Goal: Transaction & Acquisition: Book appointment/travel/reservation

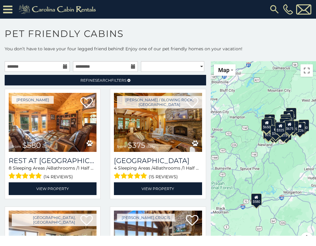
click at [63, 66] on icon at bounding box center [65, 66] width 4 height 4
click at [28, 67] on input "text" at bounding box center [37, 66] width 65 height 11
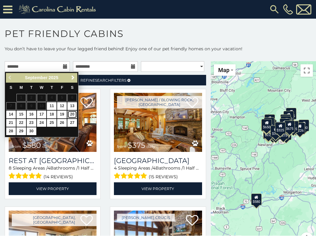
click at [72, 114] on link "20" at bounding box center [72, 115] width 10 height 8
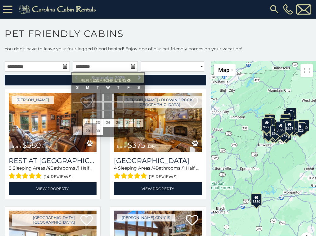
click at [64, 68] on icon at bounding box center [65, 66] width 4 height 4
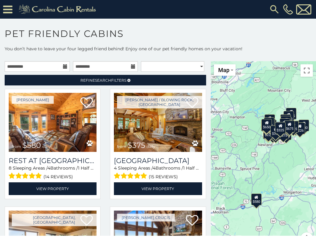
click at [63, 67] on icon at bounding box center [65, 66] width 4 height 4
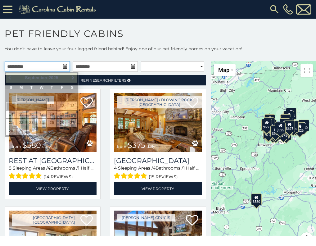
click at [46, 66] on input "**********" at bounding box center [37, 66] width 65 height 11
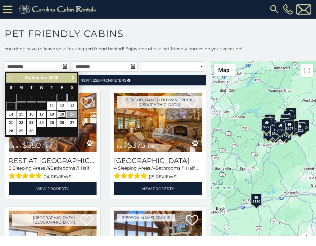
click at [62, 113] on link "19" at bounding box center [62, 115] width 10 height 8
type input "**********"
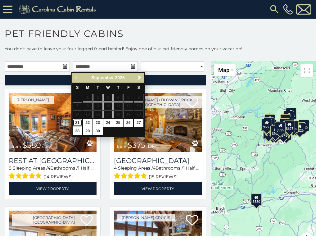
click at [79, 122] on link "21" at bounding box center [78, 123] width 10 height 8
type input "**********"
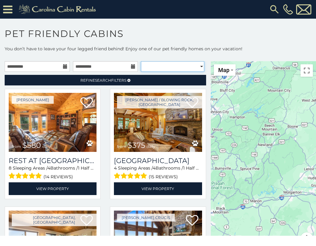
click at [188, 67] on select "**********" at bounding box center [172, 66] width 63 height 11
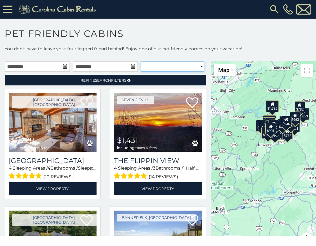
select select "*********"
click at [141, 61] on select "**********" at bounding box center [172, 66] width 63 height 11
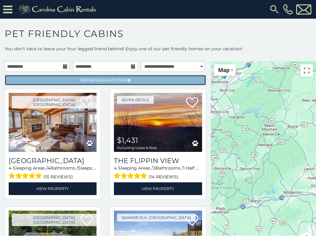
click at [117, 80] on span "Refine Search Filters" at bounding box center [103, 80] width 46 height 5
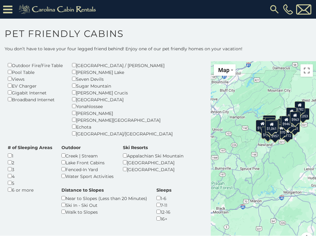
scroll to position [124, 0]
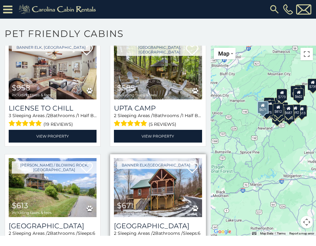
scroll to position [1113, 0]
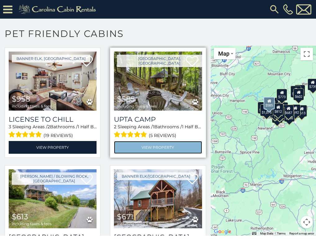
click at [151, 141] on link "View Property" at bounding box center [158, 147] width 88 height 13
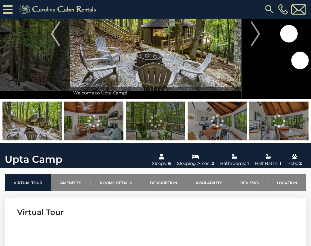
scroll to position [124, 0]
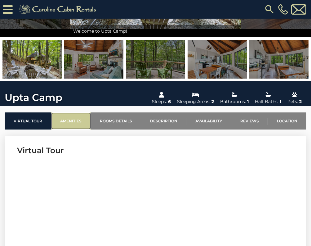
click at [77, 119] on link "Amenities" at bounding box center [70, 120] width 39 height 17
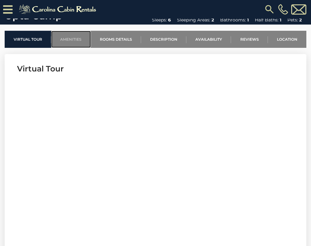
scroll to position [92, 0]
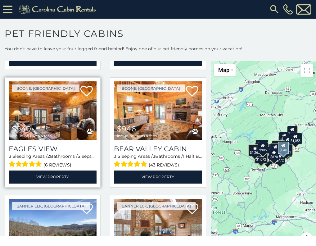
scroll to position [1428, 0]
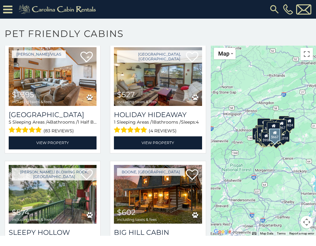
scroll to position [1793, 0]
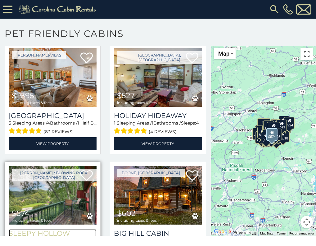
click at [42, 229] on h3 "Sleepy Hollow" at bounding box center [53, 233] width 88 height 8
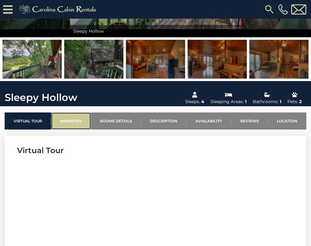
click at [75, 122] on link "Amenities" at bounding box center [70, 120] width 39 height 17
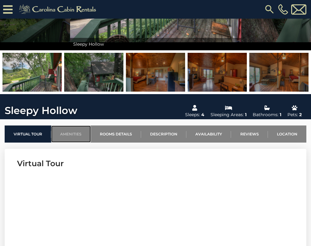
scroll to position [92, 0]
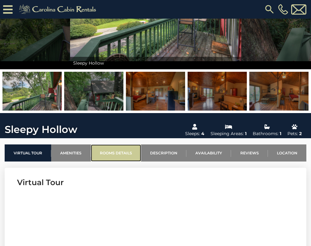
click at [122, 151] on link "Rooms Details" at bounding box center [116, 152] width 50 height 17
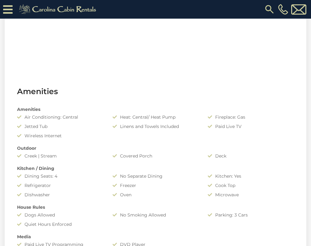
scroll to position [217, 0]
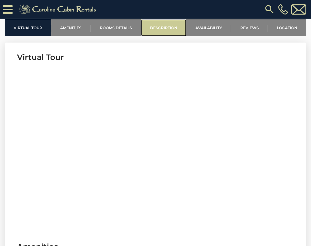
click at [167, 27] on link "Description" at bounding box center [163, 27] width 45 height 17
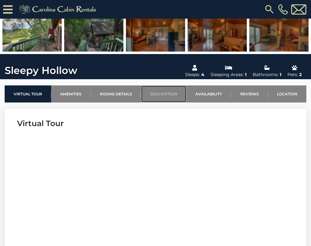
scroll to position [141, 0]
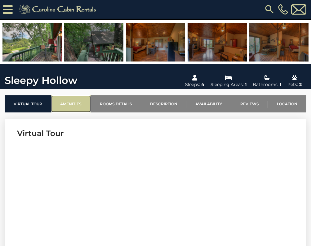
click at [73, 104] on link "Amenities" at bounding box center [70, 103] width 39 height 17
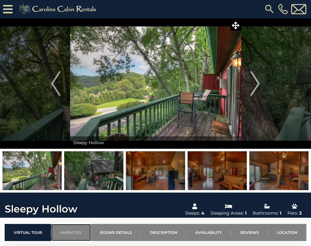
scroll to position [0, 0]
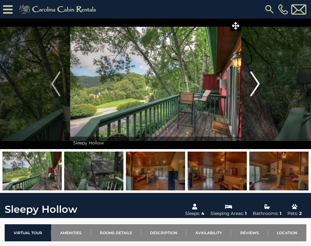
click at [258, 87] on img "Next" at bounding box center [255, 83] width 9 height 25
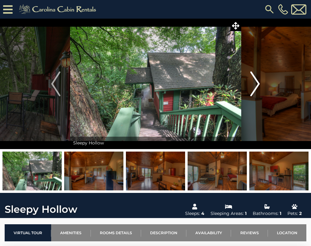
click at [258, 87] on img "Next" at bounding box center [255, 83] width 9 height 25
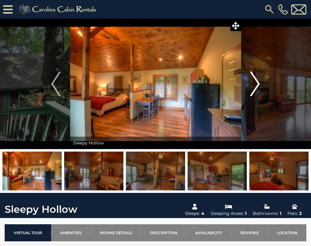
click at [258, 87] on img "Next" at bounding box center [255, 83] width 9 height 25
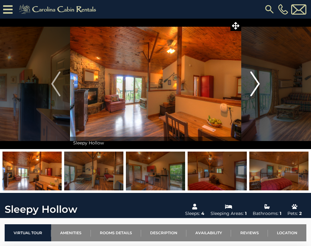
click at [258, 87] on img "Next" at bounding box center [255, 83] width 9 height 25
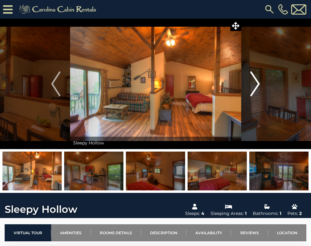
click at [258, 87] on img "Next" at bounding box center [255, 83] width 9 height 25
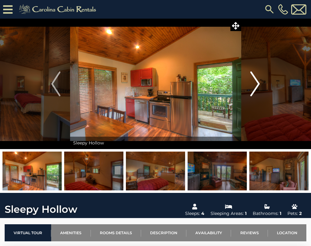
click at [258, 87] on img "Next" at bounding box center [255, 83] width 9 height 25
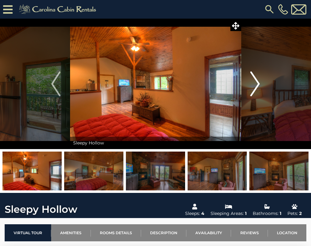
click at [258, 87] on img "Next" at bounding box center [255, 83] width 9 height 25
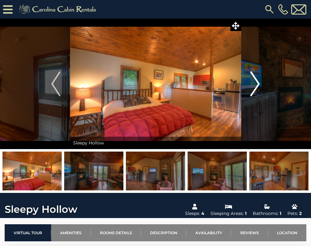
click at [258, 87] on img "Next" at bounding box center [255, 83] width 9 height 25
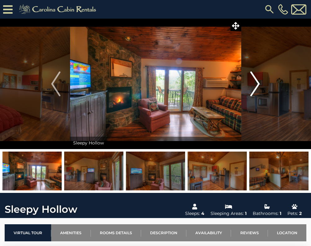
click at [258, 87] on img "Next" at bounding box center [255, 83] width 9 height 25
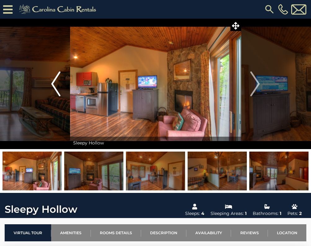
click at [68, 85] on button "Previous" at bounding box center [56, 84] width 28 height 130
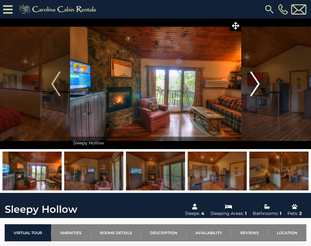
click at [260, 86] on button "Next" at bounding box center [255, 84] width 28 height 130
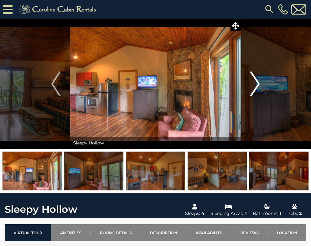
click at [260, 86] on button "Next" at bounding box center [255, 84] width 28 height 130
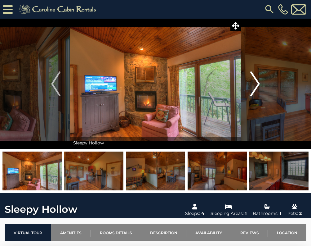
click at [260, 86] on button "Next" at bounding box center [255, 84] width 28 height 130
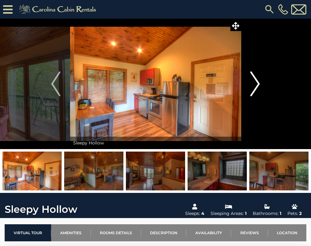
click at [260, 86] on button "Next" at bounding box center [255, 84] width 28 height 130
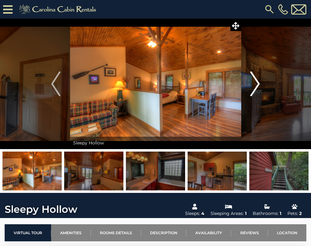
click at [260, 86] on button "Next" at bounding box center [255, 84] width 28 height 130
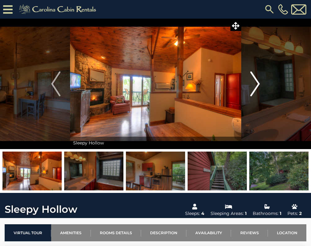
click at [260, 86] on button "Next" at bounding box center [255, 84] width 28 height 130
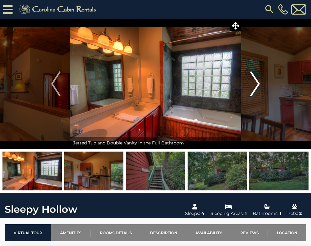
click at [260, 86] on button "Next" at bounding box center [255, 84] width 28 height 130
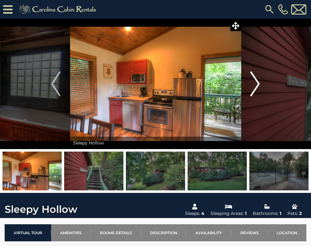
click at [260, 86] on button "Next" at bounding box center [255, 84] width 28 height 130
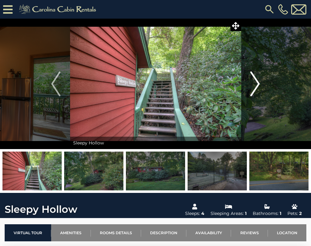
click at [260, 86] on button "Next" at bounding box center [255, 84] width 28 height 130
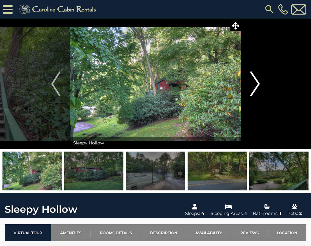
click at [260, 86] on button "Next" at bounding box center [255, 84] width 28 height 130
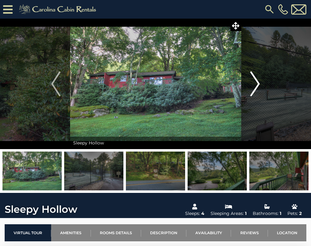
click at [260, 86] on button "Next" at bounding box center [255, 84] width 28 height 130
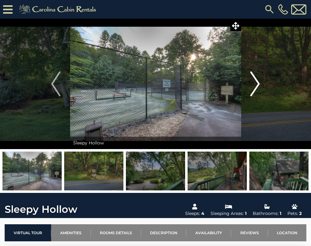
click at [260, 86] on button "Next" at bounding box center [255, 84] width 28 height 130
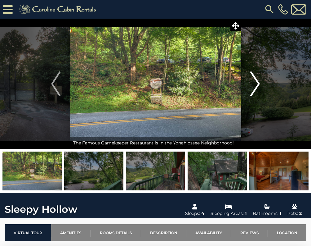
click at [260, 86] on button "Next" at bounding box center [255, 84] width 28 height 130
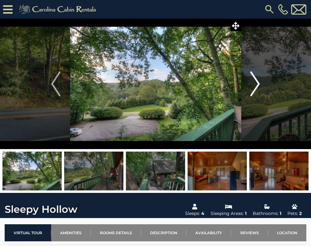
click at [260, 86] on button "Next" at bounding box center [255, 84] width 28 height 130
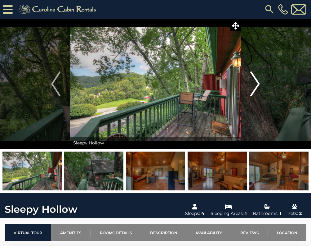
click at [260, 86] on button "Next" at bounding box center [255, 84] width 28 height 130
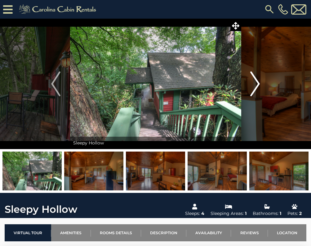
click at [260, 86] on button "Next" at bounding box center [255, 84] width 28 height 130
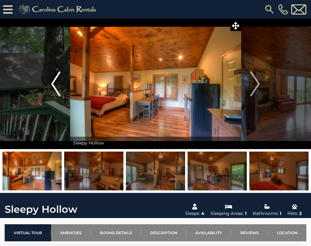
click at [53, 79] on img "Previous" at bounding box center [55, 83] width 9 height 25
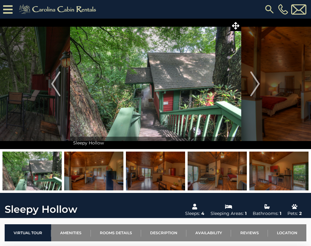
drag, startPoint x: 94, startPoint y: 97, endPoint x: 94, endPoint y: 101, distance: 3.7
drag, startPoint x: 94, startPoint y: 101, endPoint x: 147, endPoint y: 62, distance: 65.9
click at [147, 62] on img at bounding box center [155, 84] width 171 height 130
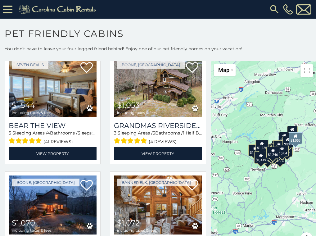
scroll to position [435, 0]
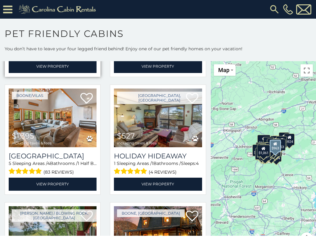
scroll to position [1769, 0]
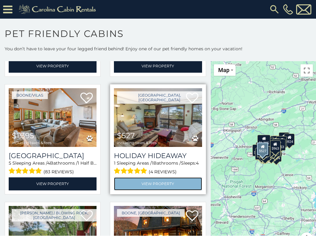
click at [146, 177] on link "View Property" at bounding box center [158, 183] width 88 height 13
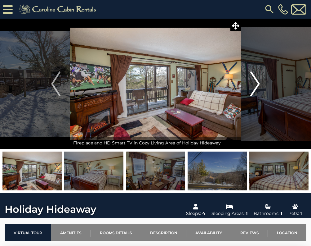
click at [255, 87] on img "Next" at bounding box center [255, 83] width 9 height 25
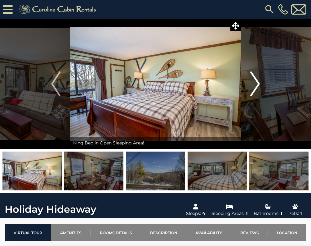
click at [255, 87] on img "Next" at bounding box center [255, 83] width 9 height 25
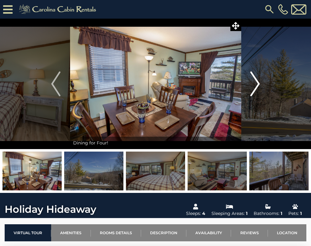
click at [255, 87] on img "Next" at bounding box center [255, 83] width 9 height 25
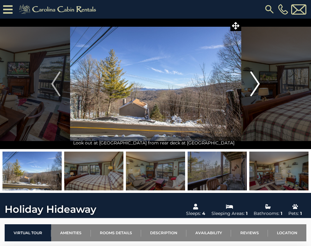
click at [255, 87] on img "Next" at bounding box center [255, 83] width 9 height 25
